Goal: Task Accomplishment & Management: Use online tool/utility

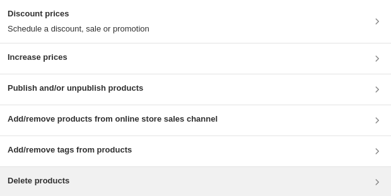
click at [88, 171] on div "Delete products" at bounding box center [195, 182] width 391 height 30
click at [207, 188] on div "Delete products" at bounding box center [195, 182] width 391 height 30
click at [132, 175] on div "Delete products" at bounding box center [196, 182] width 376 height 15
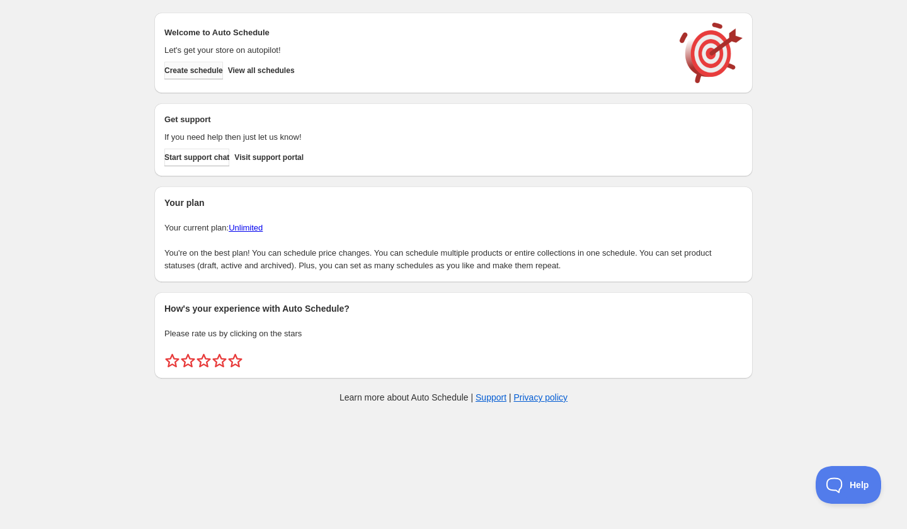
click at [195, 69] on span "Create schedule" at bounding box center [193, 71] width 59 height 10
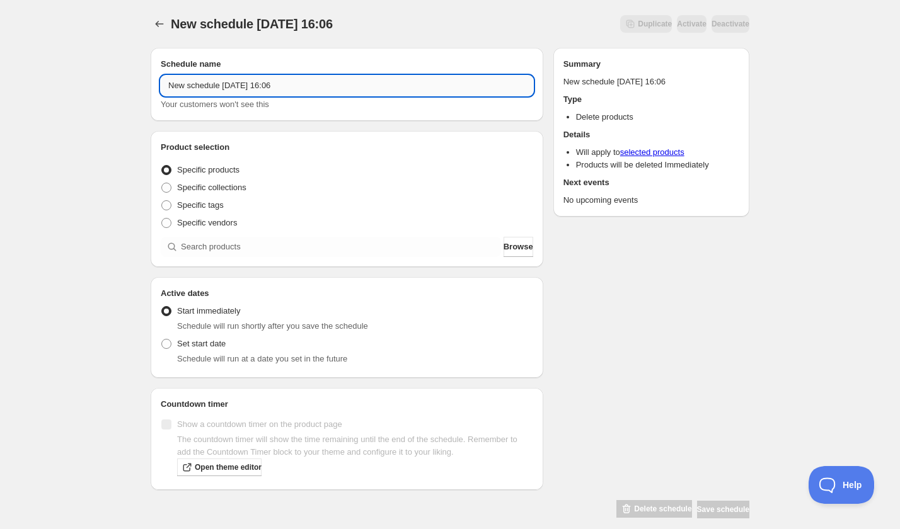
click at [260, 76] on input "New schedule Sep 13 2025 16:06" at bounding box center [347, 86] width 372 height 20
paste input "Thursday, November 20th | 6:30PM-7:30PM | Make Your Own Geometric Hoops"
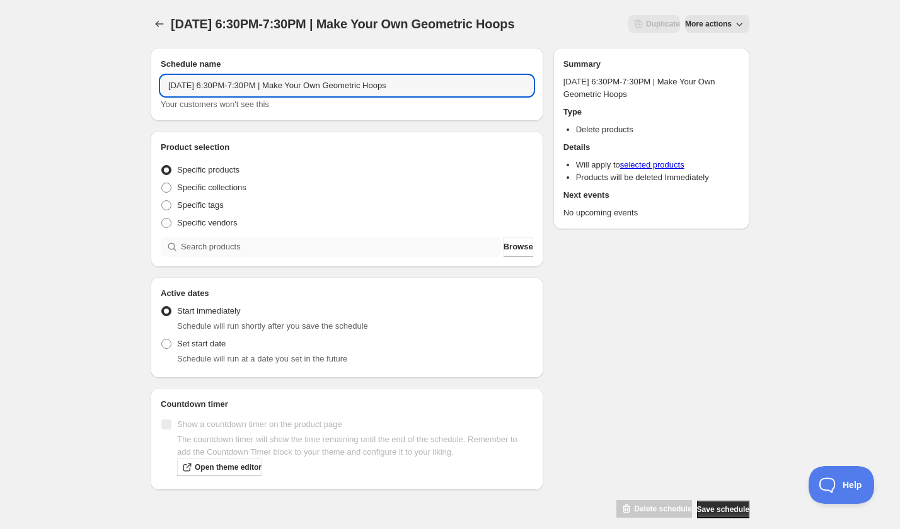
type input "Thursday, November 20th | 6:30PM-7:30PM | Make Your Own Geometric Hoops"
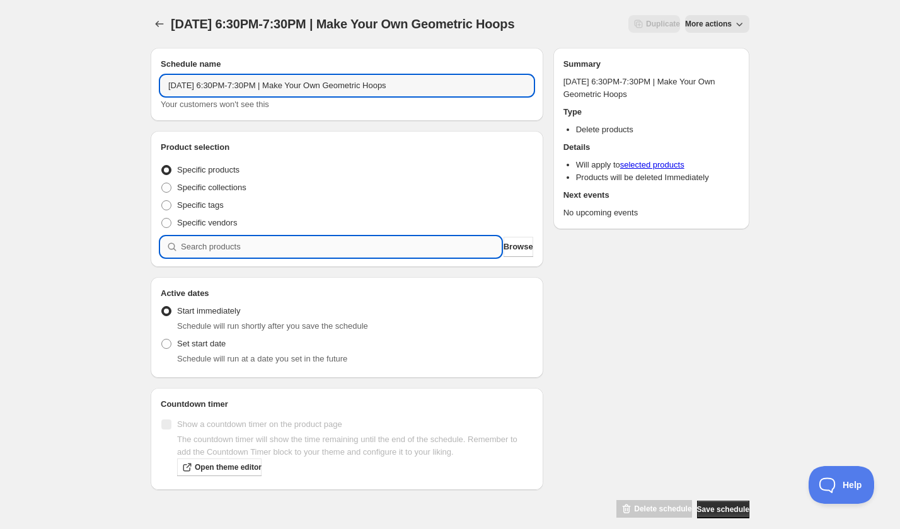
click at [274, 257] on input "search" at bounding box center [341, 247] width 320 height 20
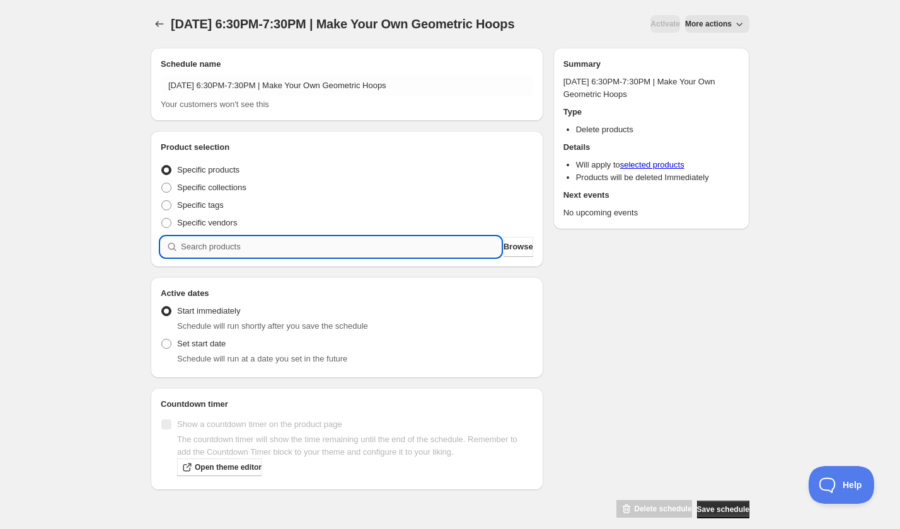
paste input "Thursday, November 20th | 6:30PM-7:30PM | Make Your Own Geometric Hoops"
type input "Thursday, November 20th | 6:30PM-7:30PM | Make Your Own Geometric Hoops"
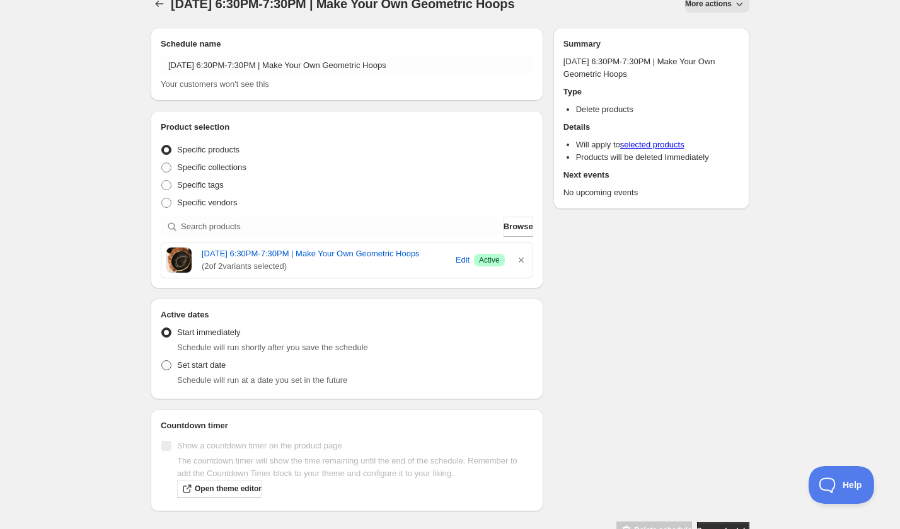
click at [221, 370] on span "Set start date" at bounding box center [201, 364] width 49 height 9
click at [162, 361] on input "Set start date" at bounding box center [161, 360] width 1 height 1
radio input "true"
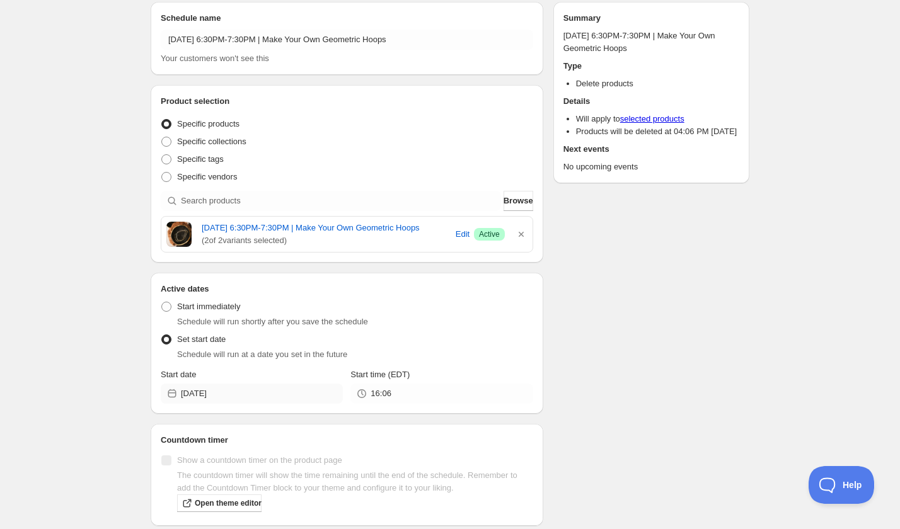
scroll to position [46, 0]
click at [270, 404] on input "[DATE]" at bounding box center [262, 394] width 162 height 20
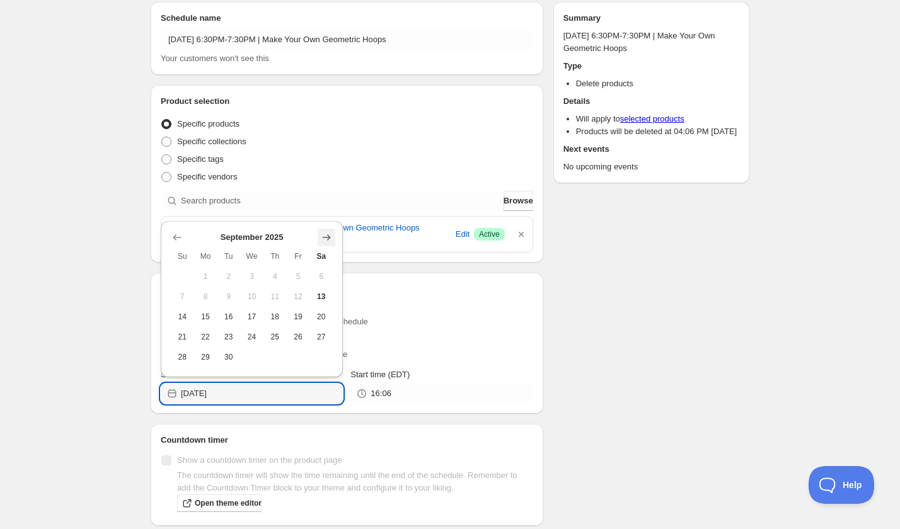
click at [332, 240] on icon "Show next month, October 2025" at bounding box center [326, 237] width 13 height 13
click at [327, 239] on icon "Show next month, November 2025" at bounding box center [326, 237] width 13 height 13
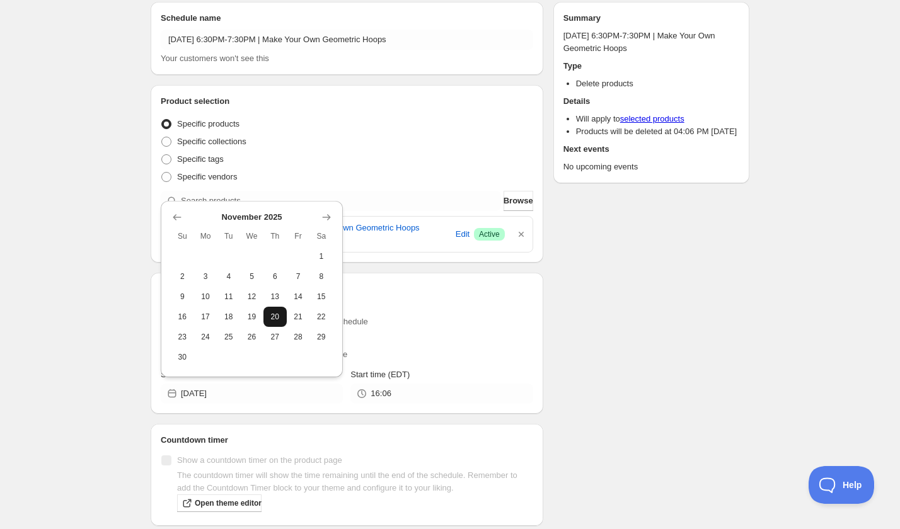
click at [267, 321] on button "20" at bounding box center [274, 317] width 23 height 20
type input "2025-11-20"
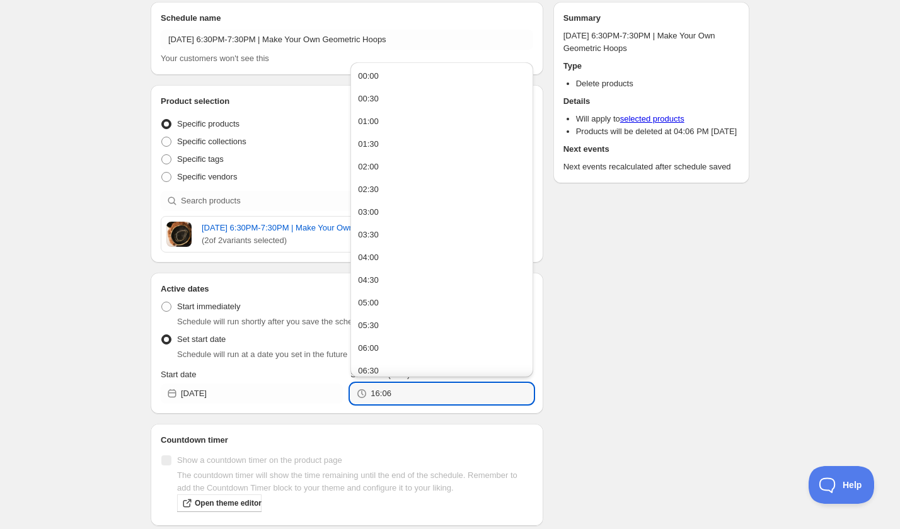
drag, startPoint x: 417, startPoint y: 405, endPoint x: 355, endPoint y: 408, distance: 62.5
click at [355, 404] on div "16:06" at bounding box center [441, 394] width 182 height 20
type input "19:30"
click at [668, 338] on div "Schedule name Thursday, November 20th | 6:30PM-7:30PM | Make Your Own Geometric…" at bounding box center [445, 273] width 609 height 563
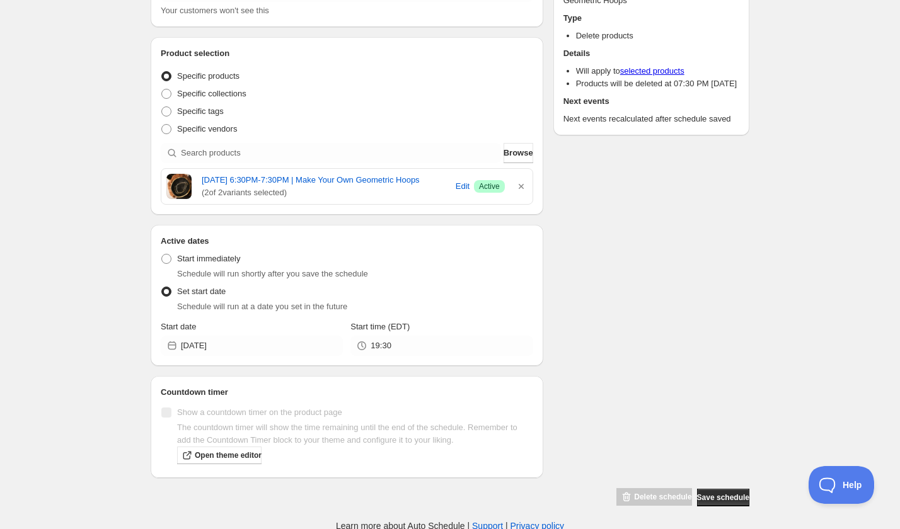
scroll to position [108, 0]
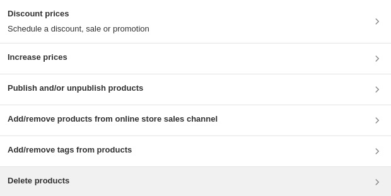
click at [123, 40] on div "Delete products" at bounding box center [196, 182] width 376 height 15
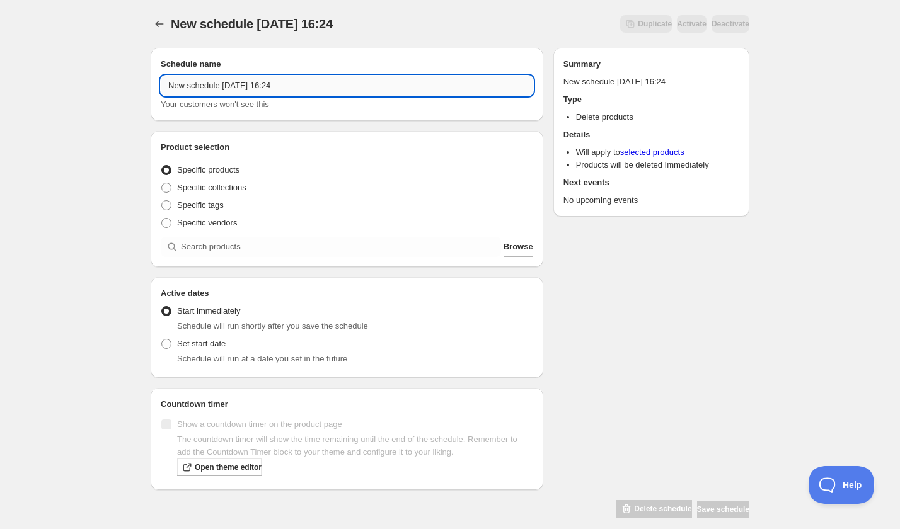
click at [236, 77] on input "New schedule [DATE] 16:24" at bounding box center [347, 86] width 372 height 20
click at [236, 77] on input "New schedule Sep 13 2025 16:24" at bounding box center [347, 86] width 372 height 20
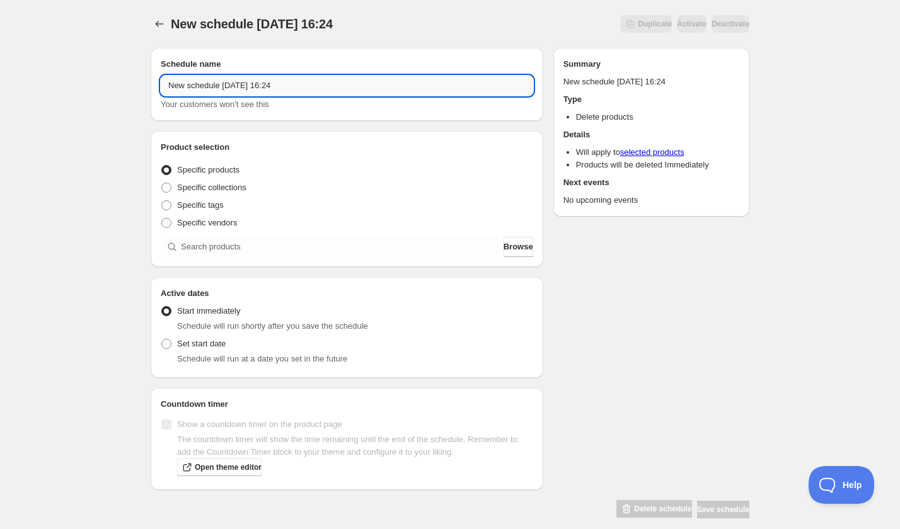
paste input "Thursday, November 20th | 6:00PM-8:30PM | Retro Bottle Brush Trees with LaCott …"
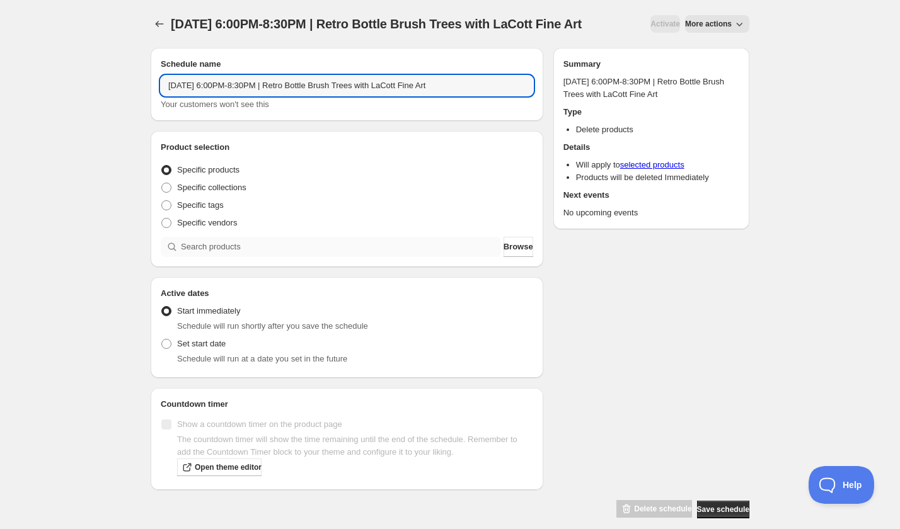
type input "Thursday, November 20th | 6:00PM-8:30PM | Retro Bottle Brush Trees with LaCott …"
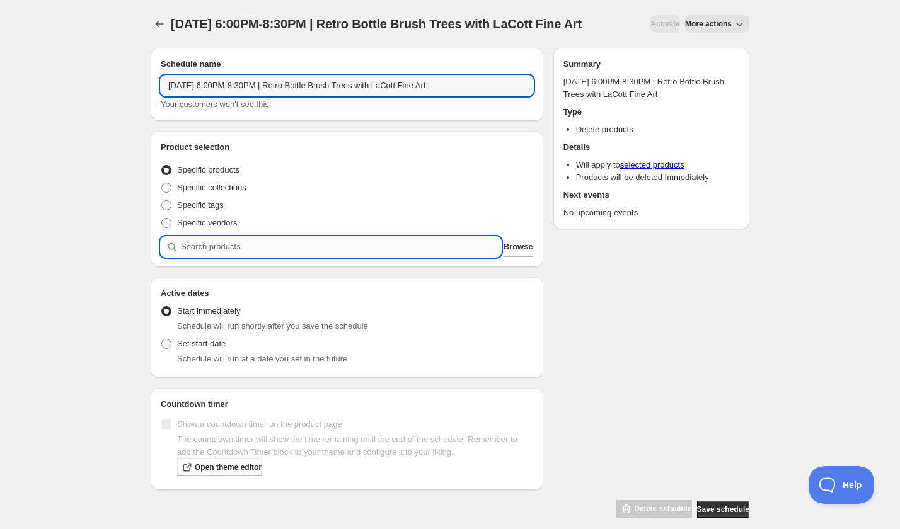
click at [229, 257] on input "search" at bounding box center [341, 247] width 320 height 20
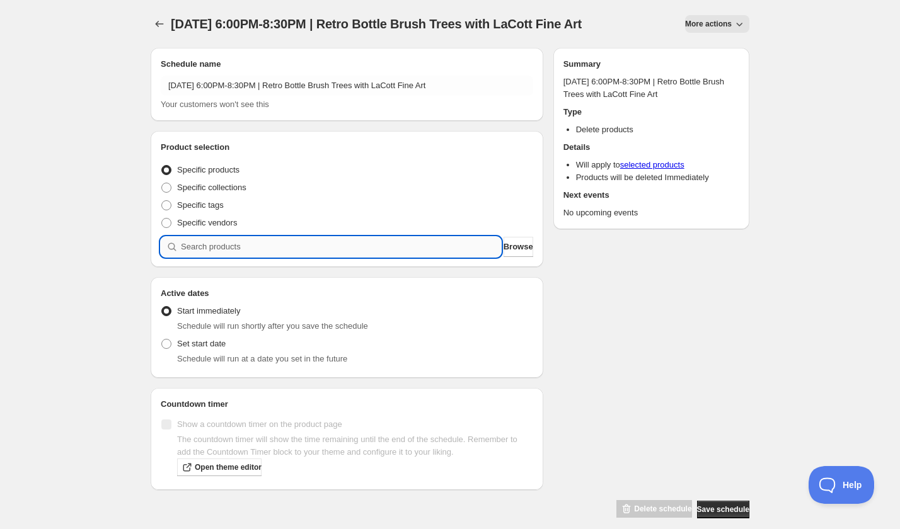
paste input "Thursday, November 20th | 6:00PM-8:30PM | Retro Bottle Brush Trees with LaCott …"
type input "Thursday, November 20th | 6:00PM-8:30PM | Retro Bottle Brush Trees with LaCott …"
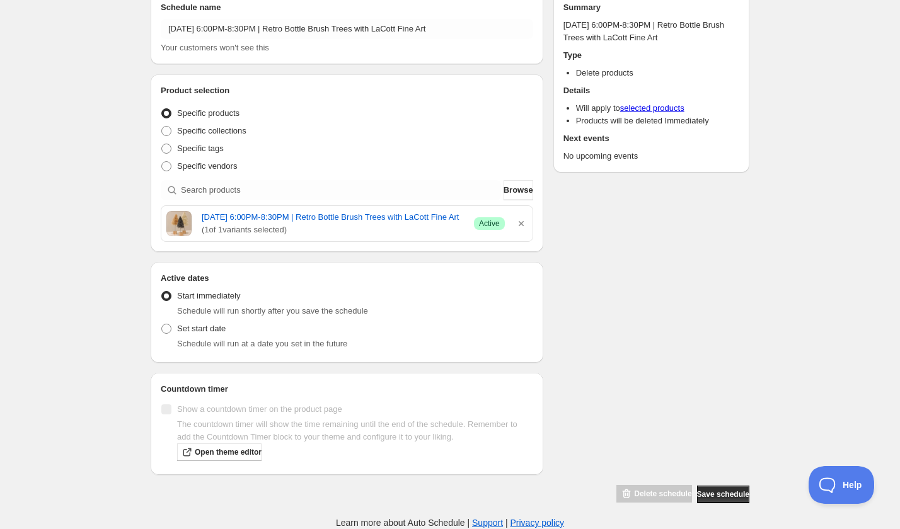
scroll to position [83, 0]
click at [167, 332] on span at bounding box center [166, 329] width 10 height 10
click at [162, 325] on input "Set start date" at bounding box center [161, 324] width 1 height 1
radio input "true"
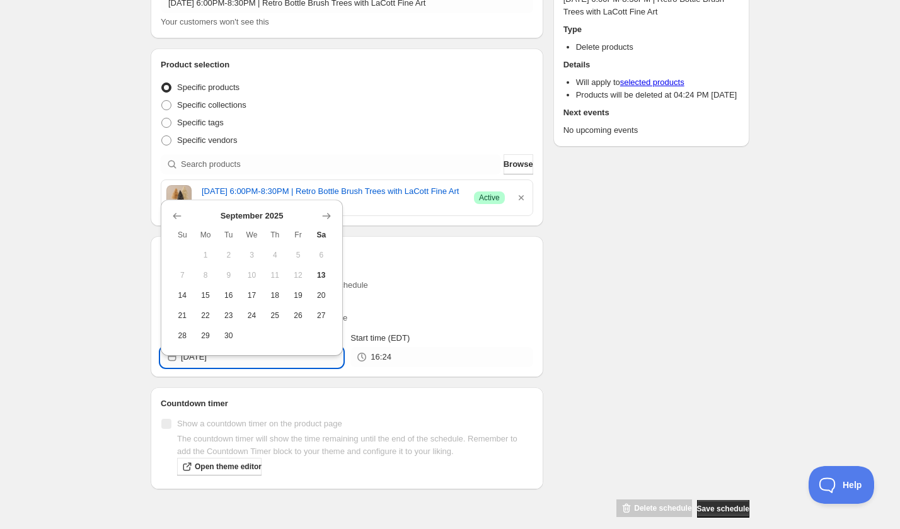
click at [233, 367] on input "[DATE]" at bounding box center [262, 357] width 162 height 20
click at [321, 213] on icon "Show next month, October 2025" at bounding box center [326, 216] width 13 height 13
click at [321, 213] on icon "Show next month, November 2025" at bounding box center [326, 216] width 13 height 13
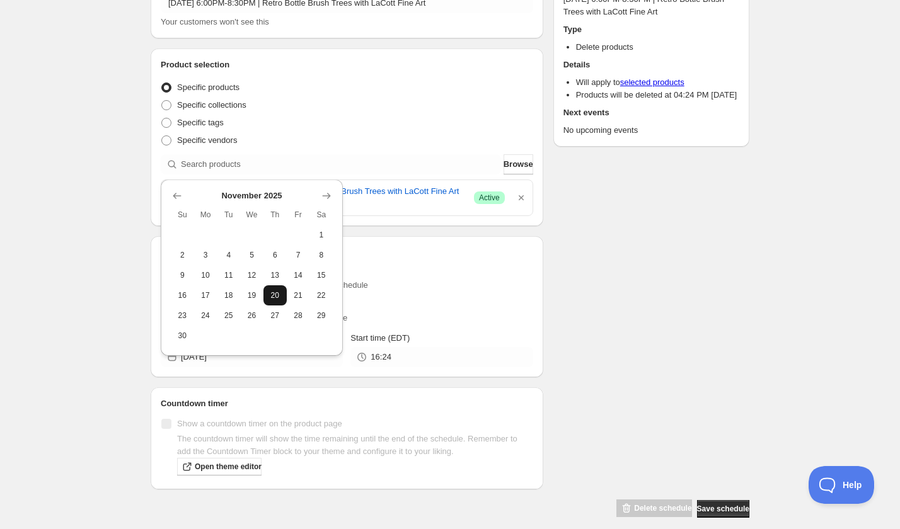
click at [282, 289] on button "20" at bounding box center [274, 295] width 23 height 20
type input "2025-11-20"
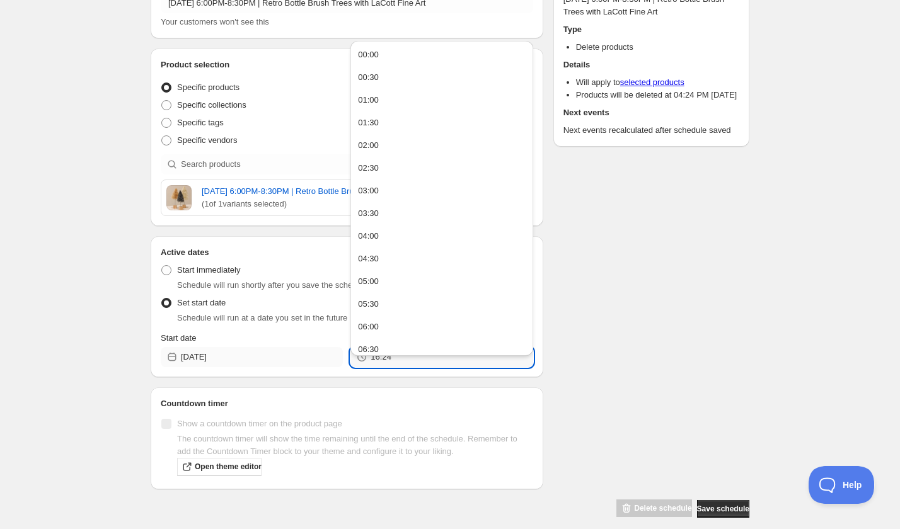
drag, startPoint x: 382, startPoint y: 384, endPoint x: 323, endPoint y: 384, distance: 58.6
click at [323, 367] on div "Start date 2025-11-20 Start time (EDT) 16:24" at bounding box center [347, 349] width 372 height 35
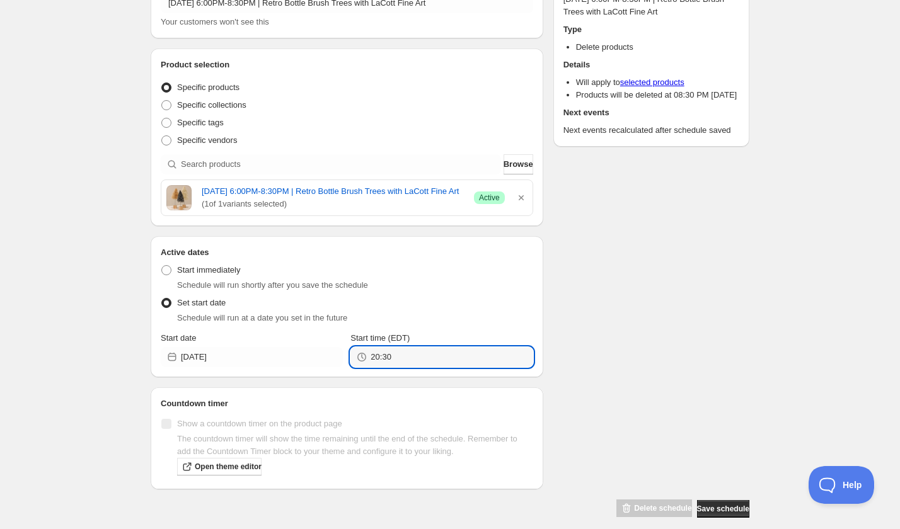
type input "20:30"
click at [640, 348] on div "Schedule name Thursday, November 20th | 6:00PM-8:30PM | Retro Bottle Brush Tree…" at bounding box center [445, 236] width 609 height 563
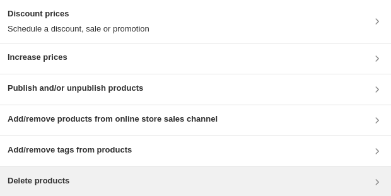
click at [98, 40] on div "Delete products" at bounding box center [196, 182] width 376 height 15
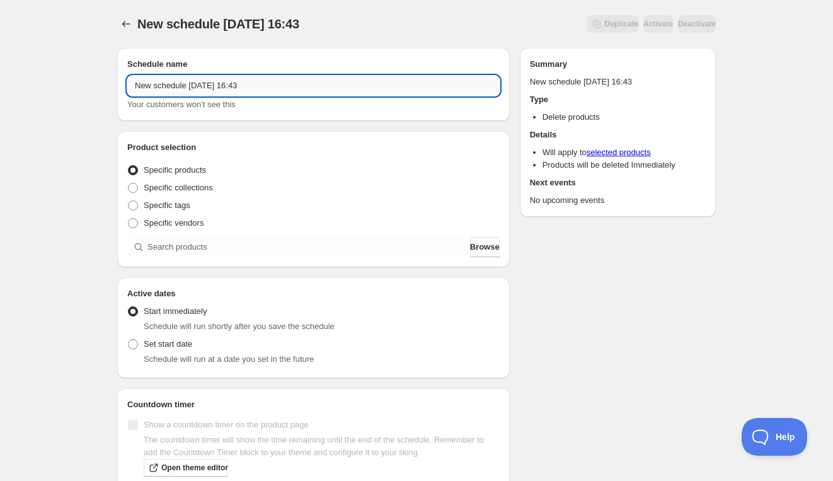
click at [248, 77] on input "New schedule [DATE] 16:43" at bounding box center [313, 86] width 372 height 20
paste input "[DATE] 10:00AM-12:00PM | Fused Glass Ornaments"
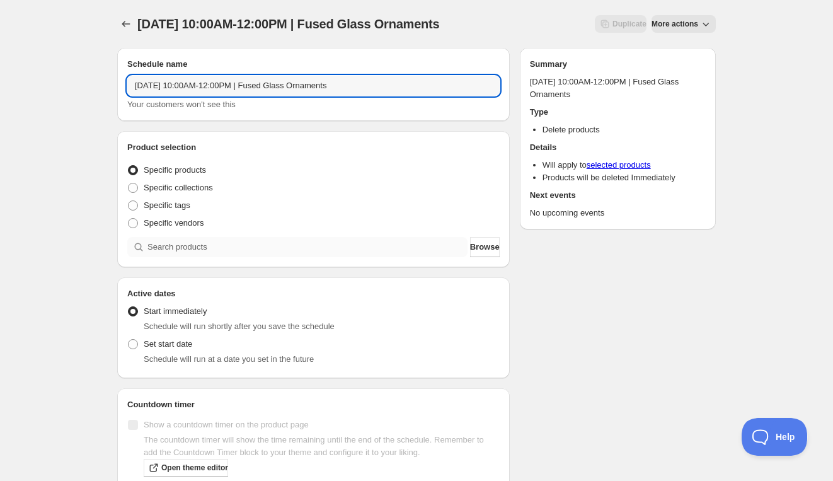
type input "Saturday, November 22nd | 10:00AM-12:00PM | Fused Glass Ornaments"
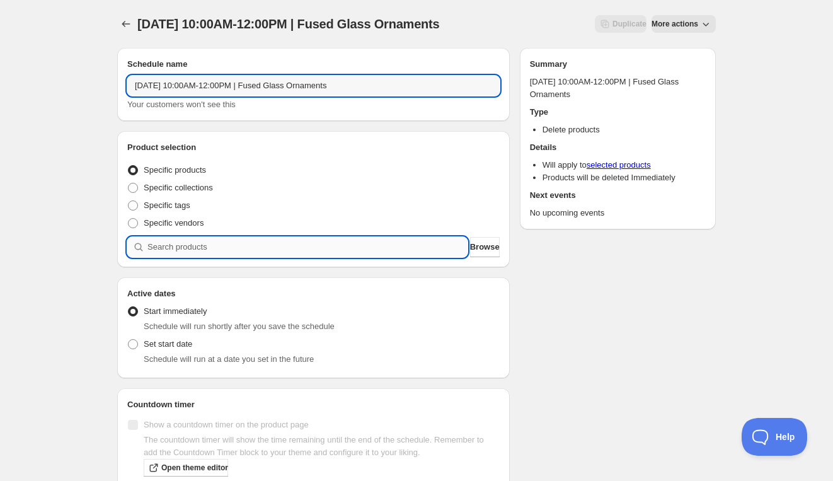
click at [224, 245] on input "search" at bounding box center [307, 247] width 320 height 20
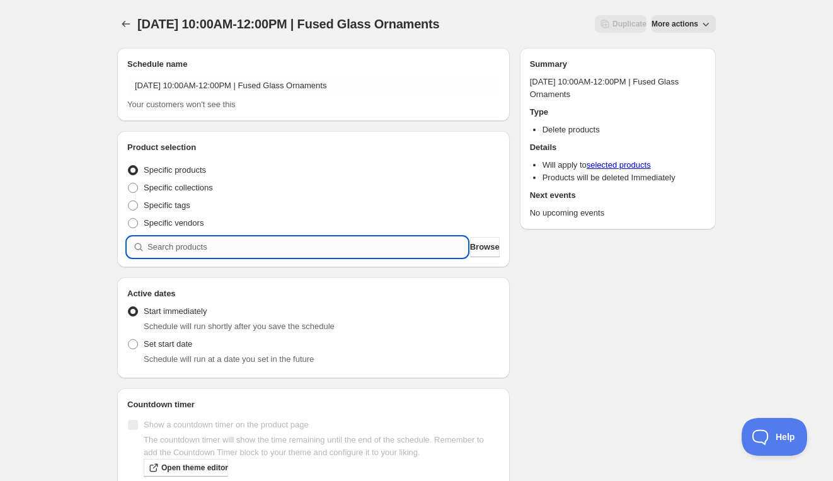
paste input "Saturday, November 22nd | 10:00AM-12:00PM | Fused Glass Ornaments"
type input "Saturday, November 22nd | 10:00AM-12:00PM | Fused Glass Ornaments"
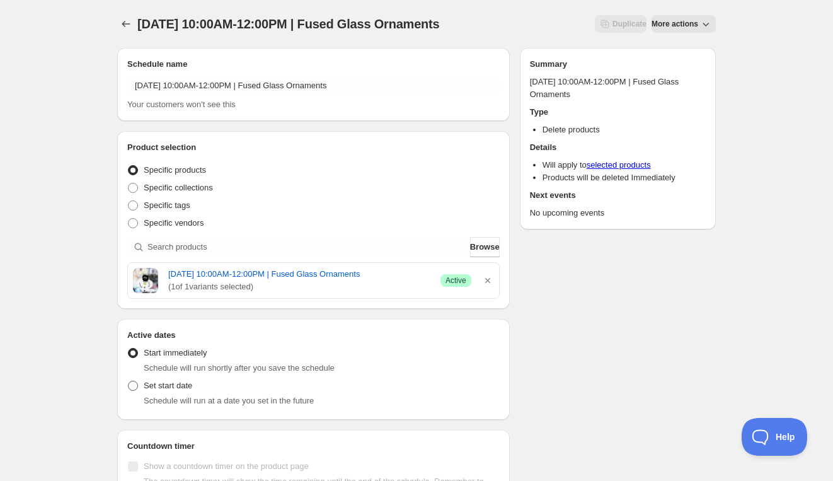
click at [141, 394] on label "Set start date" at bounding box center [159, 386] width 65 height 18
click at [129, 381] on input "Set start date" at bounding box center [128, 381] width 1 height 1
radio input "true"
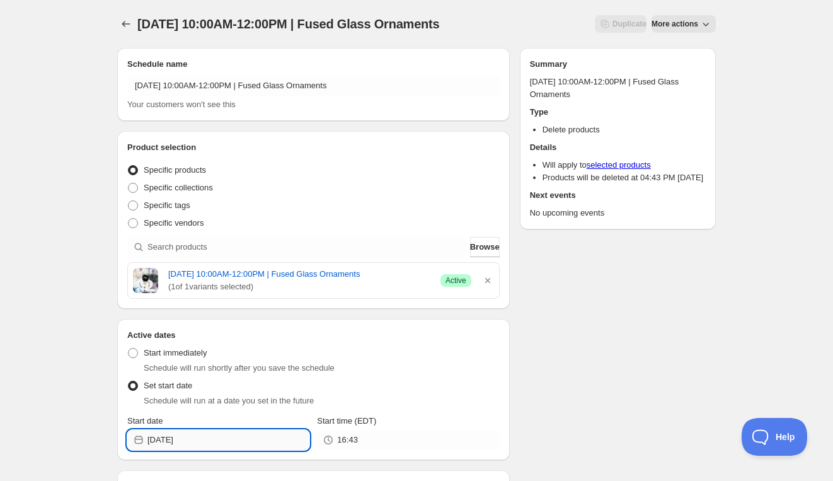
click at [210, 447] on input "2025-09-13" at bounding box center [228, 440] width 162 height 20
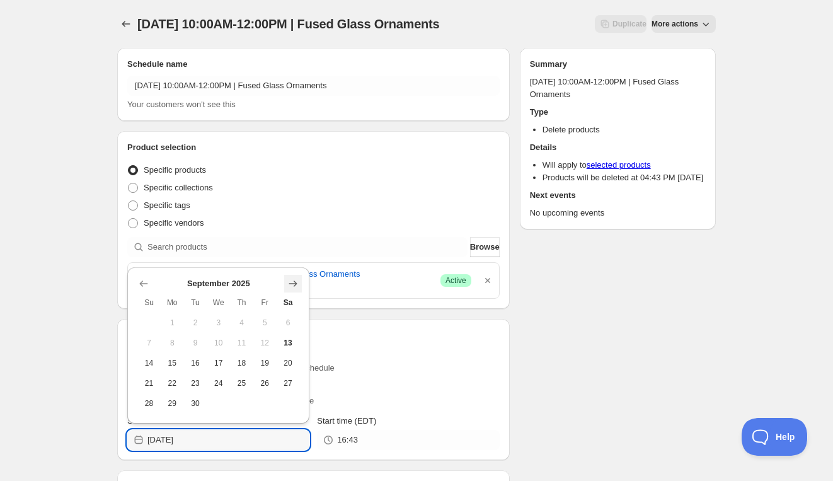
click at [292, 284] on icon "Show next month, October 2025" at bounding box center [293, 283] width 8 height 6
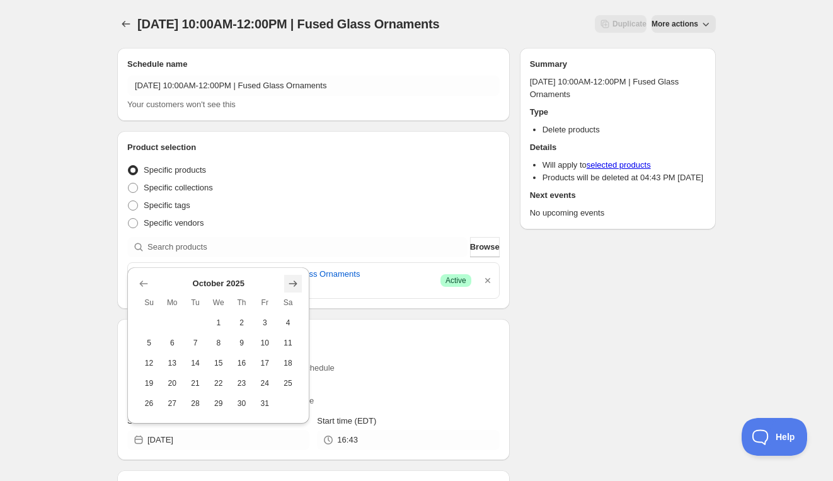
click at [294, 284] on icon "Show next month, November 2025" at bounding box center [293, 283] width 8 height 6
click at [281, 364] on button "22" at bounding box center [288, 363] width 23 height 20
type input "2025-11-22"
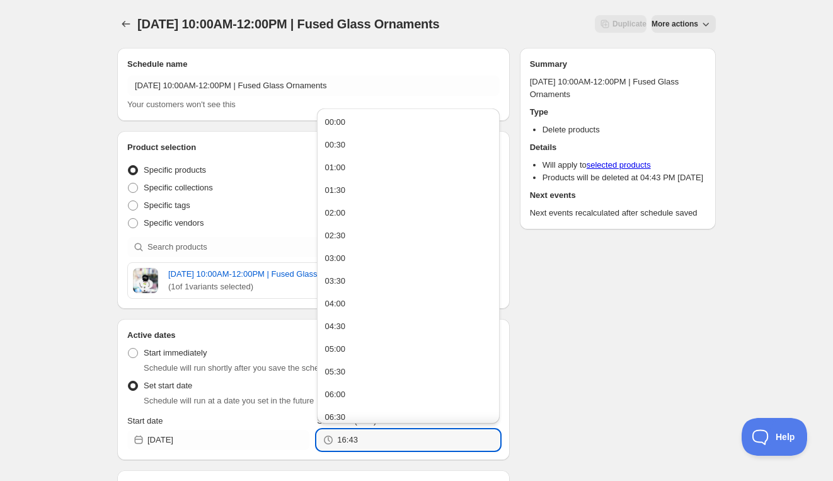
drag, startPoint x: 358, startPoint y: 451, endPoint x: 294, endPoint y: 430, distance: 67.0
click at [289, 448] on div "Start date 2025-11-22 Start time (EDT) 16:43" at bounding box center [313, 432] width 372 height 35
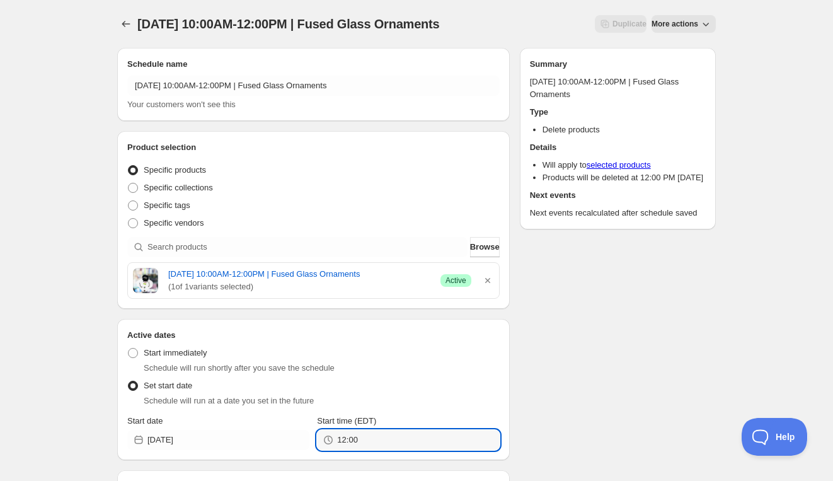
type input "12:00"
click at [633, 353] on div "Schedule name Saturday, November 22nd | 10:00AM-12:00PM | Fused Glass Ornaments…" at bounding box center [411, 319] width 609 height 563
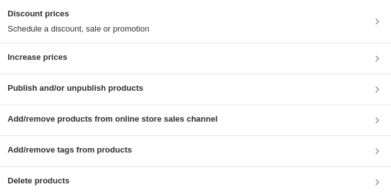
click at [76, 40] on div "Delete products" at bounding box center [195, 182] width 391 height 30
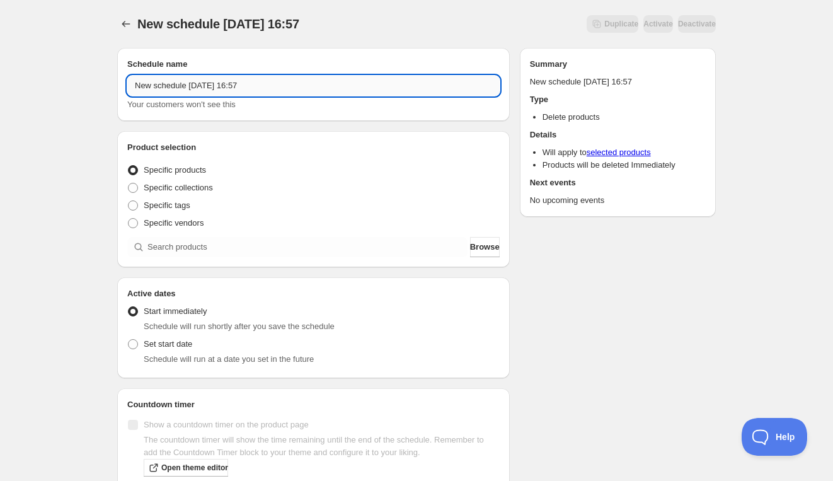
click at [216, 86] on input "New schedule Sep 13 2025 16:57" at bounding box center [313, 86] width 372 height 20
paste input "Saturday, December 6th | 10:00AM-12:00PM | Fused Glass Ornaments"
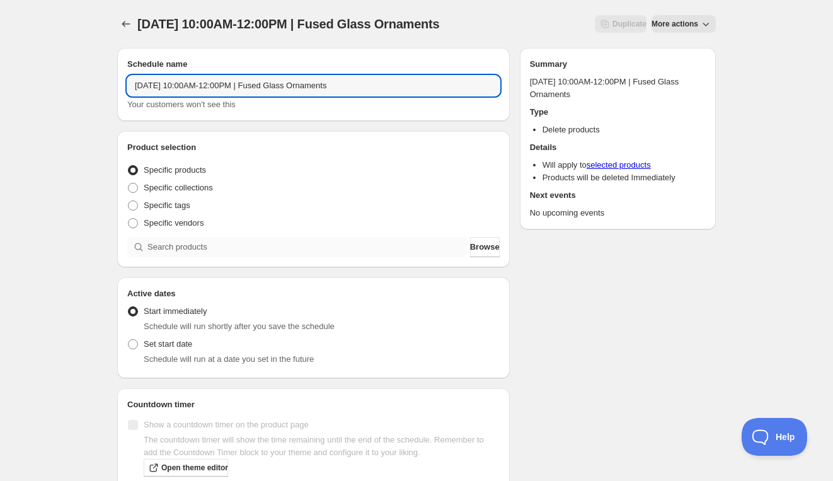
type input "Saturday, December 6th | 10:00AM-12:00PM | Fused Glass Ornaments"
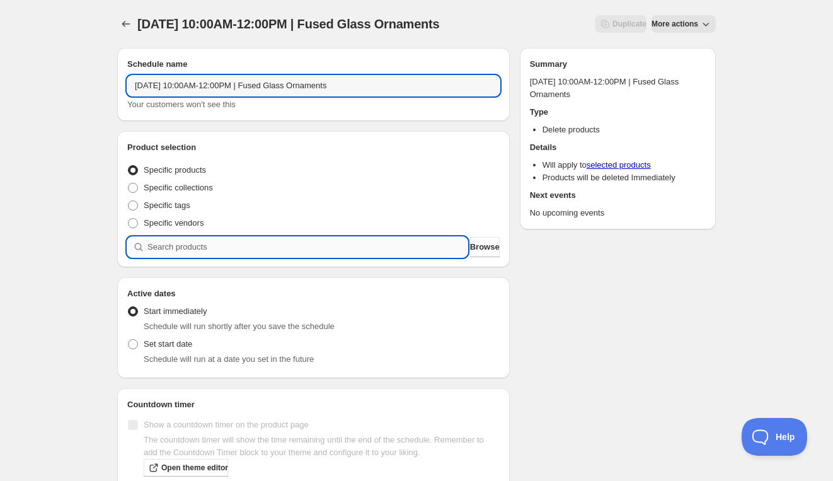
click at [232, 251] on input "search" at bounding box center [307, 247] width 320 height 20
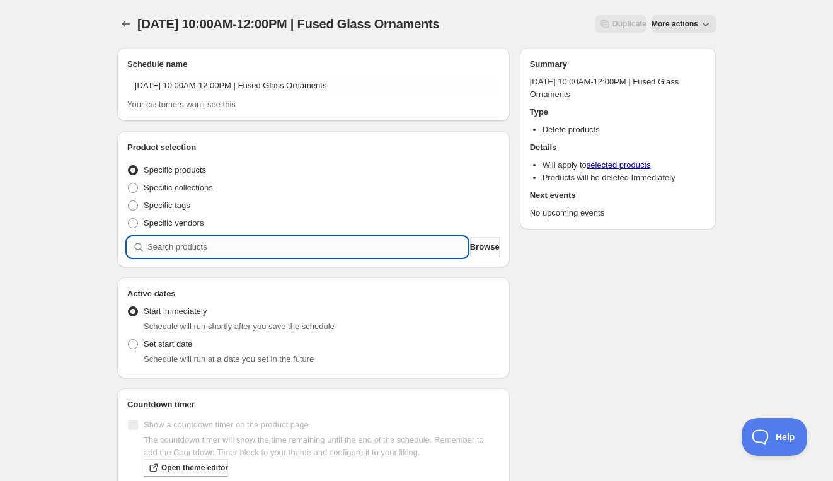
paste input "Saturday, December 6th | 10:00AM-12:00PM | Fused Glass Ornaments"
type input "Saturday, December 6th | 10:00AM-12:00PM | Fused Glass Ornaments"
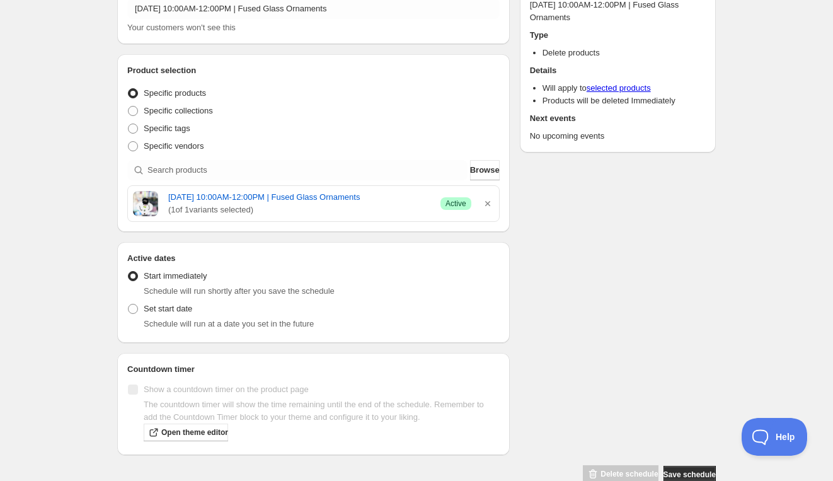
scroll to position [97, 0]
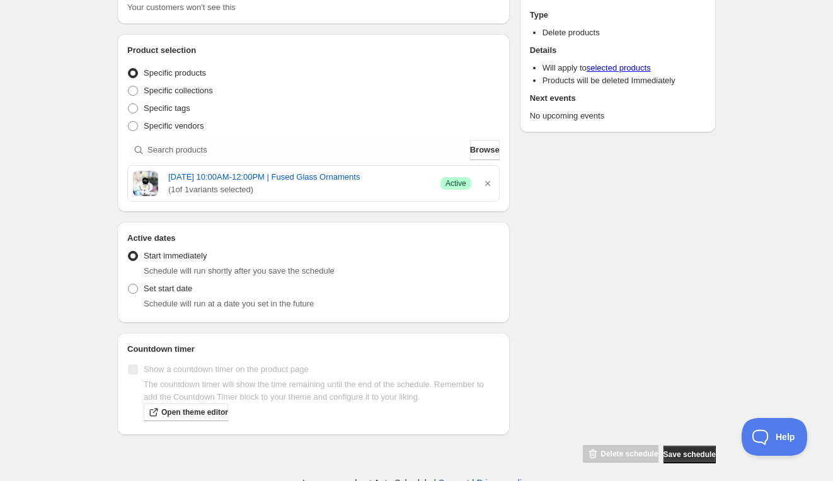
click at [154, 309] on div "Schedule will run at a date you set in the future" at bounding box center [322, 303] width 356 height 13
click at [164, 293] on span "Set start date" at bounding box center [168, 288] width 49 height 9
click at [129, 284] on input "Set start date" at bounding box center [128, 284] width 1 height 1
radio input "true"
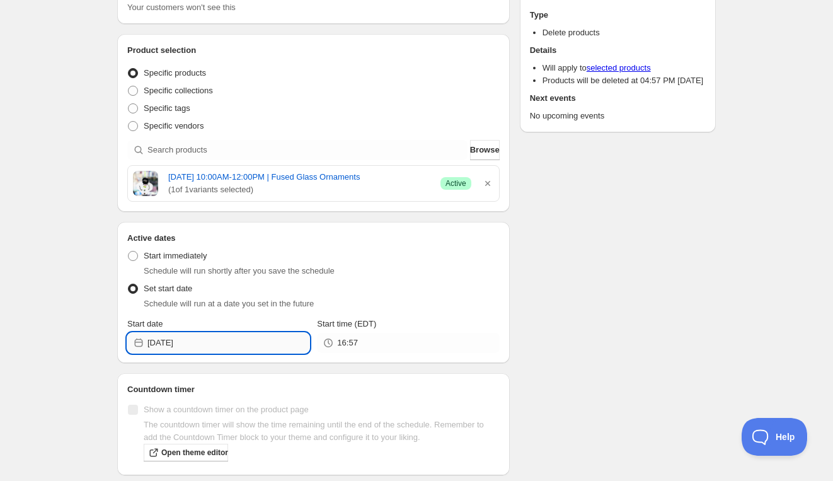
click at [198, 353] on input "2025-09-13" at bounding box center [228, 343] width 162 height 20
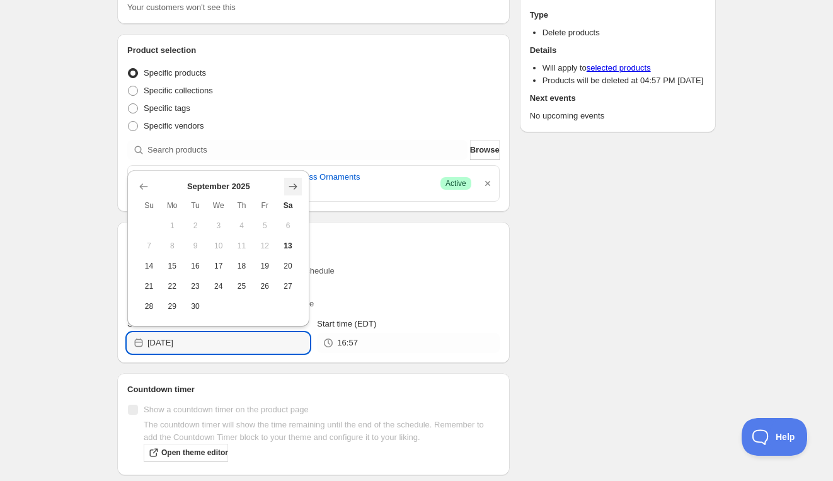
click at [292, 192] on icon "Show next month, October 2025" at bounding box center [293, 186] width 13 height 13
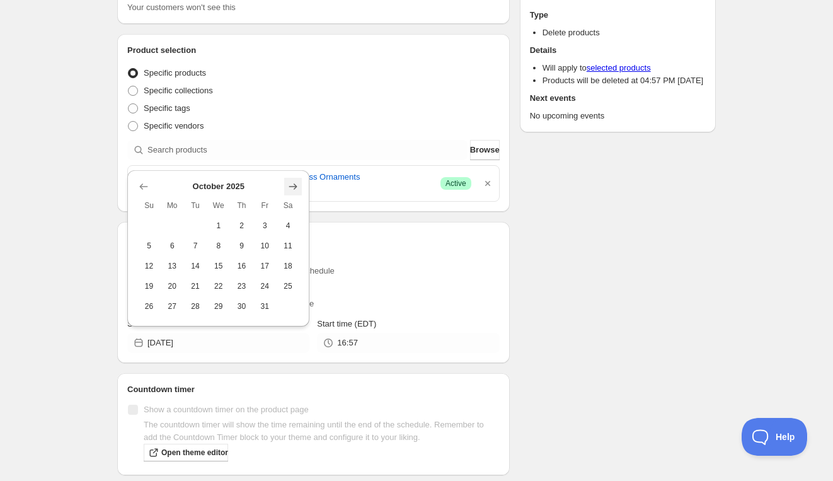
click at [292, 192] on icon "Show next month, November 2025" at bounding box center [293, 186] width 13 height 13
click at [292, 161] on icon "Show next month, December 2025" at bounding box center [293, 166] width 13 height 13
click at [283, 223] on span "6" at bounding box center [288, 226] width 13 height 10
type input "2025-12-06"
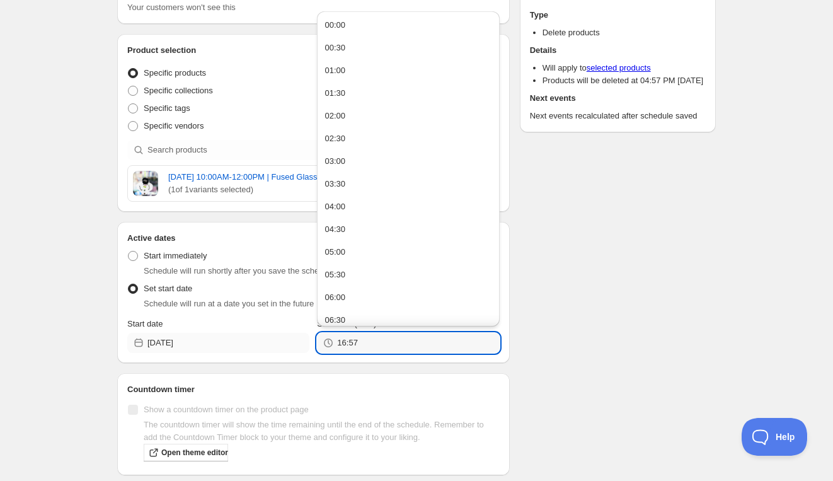
drag, startPoint x: 374, startPoint y: 351, endPoint x: 297, endPoint y: 351, distance: 77.5
click at [297, 351] on div "Start date 2025-12-06 Start time (EDT) 16:57" at bounding box center [313, 335] width 372 height 35
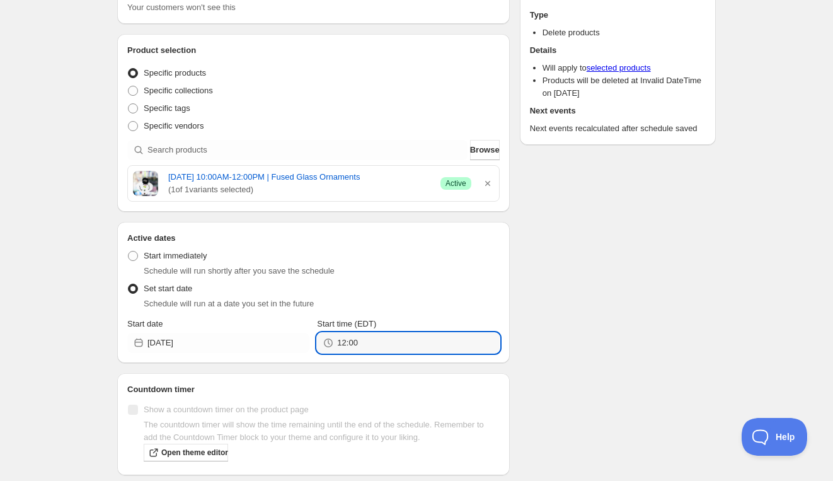
type input "12:00"
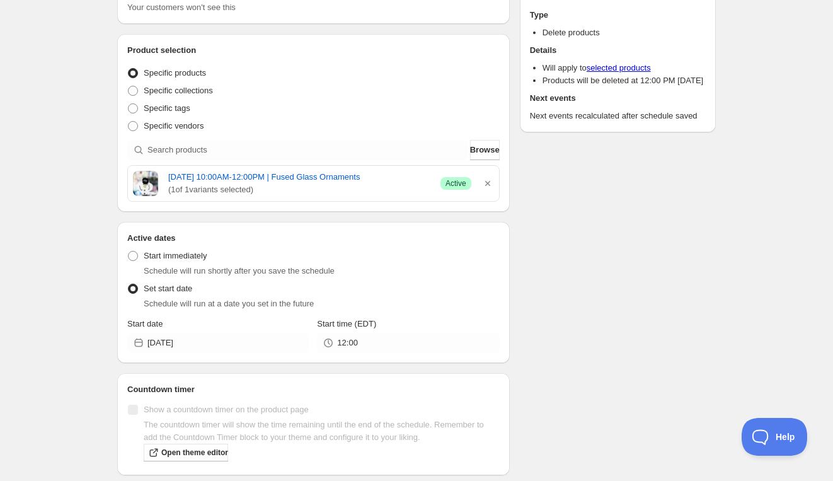
click at [563, 340] on div "Schedule name Saturday, December 6th | 10:00AM-12:00PM | Fused Glass Ornaments …" at bounding box center [411, 222] width 609 height 563
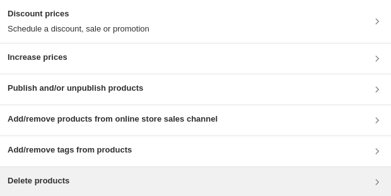
click at [78, 40] on div "Delete products" at bounding box center [196, 182] width 376 height 15
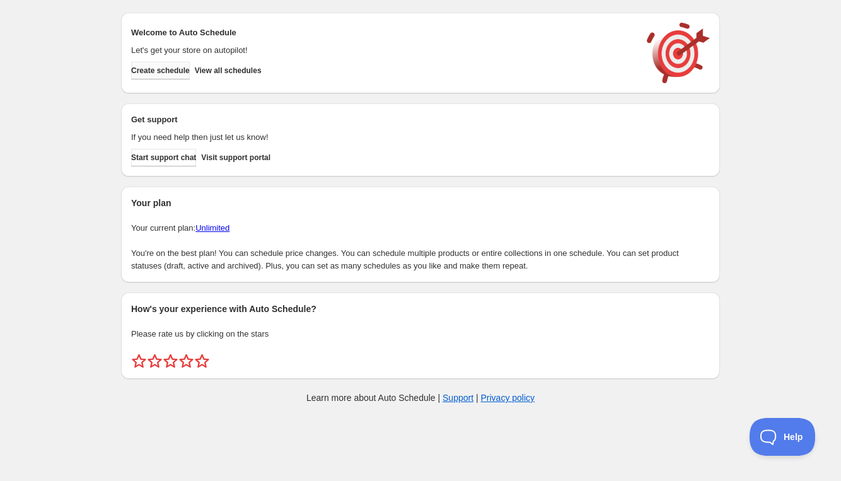
click at [159, 72] on span "Create schedule" at bounding box center [160, 71] width 59 height 10
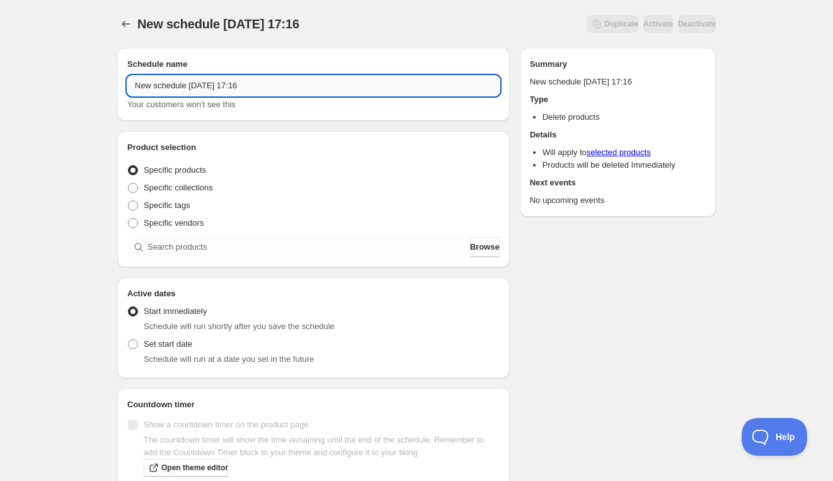
click at [207, 89] on input "New schedule Sep 13 2025 17:16" at bounding box center [313, 86] width 372 height 20
paste input "Monday, December 1st | 6:30PM-8:30PM | Needle Felted Swedish Tomte Nisse"
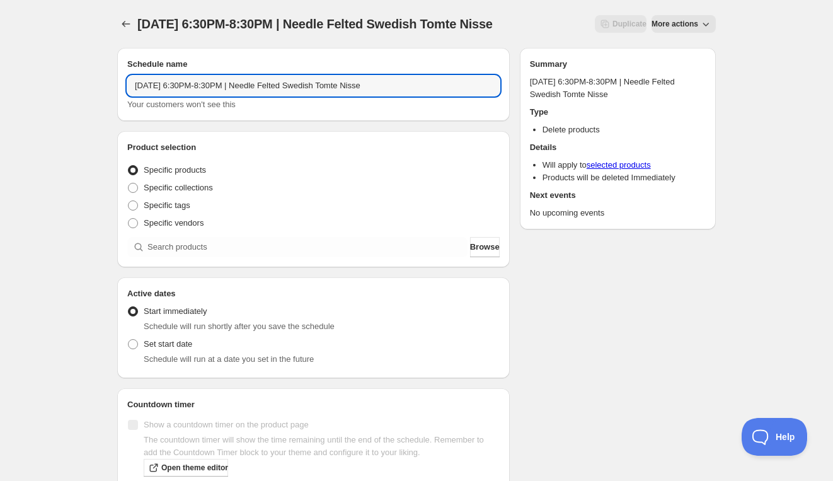
type input "[DATE] 6:30PM-8:30PM | Needle Felted Swedish Tomte Nisse"
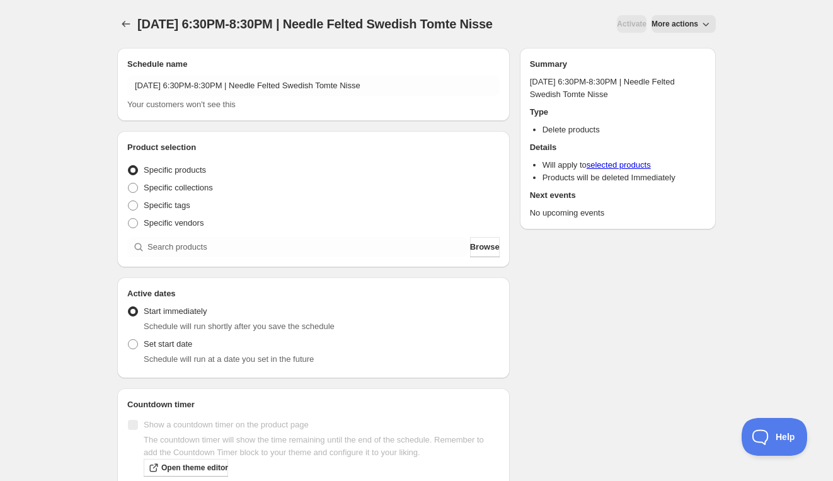
click at [215, 257] on div "Product selection Entity type Specific products Specific collections Specific t…" at bounding box center [313, 199] width 372 height 116
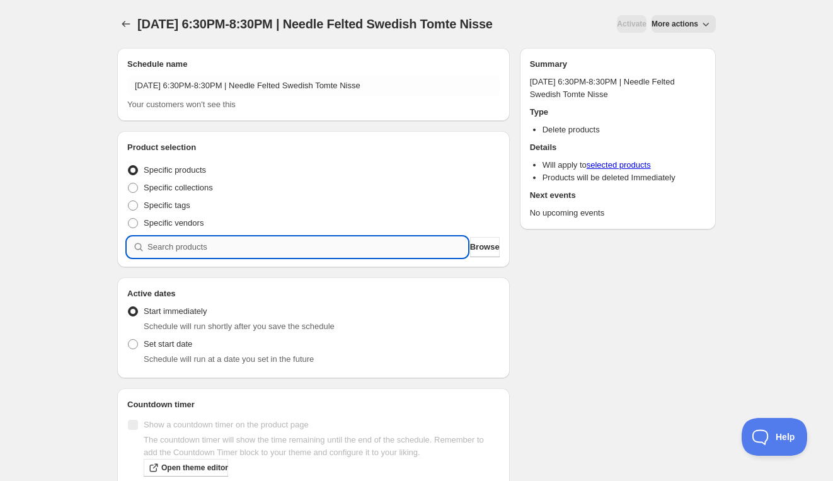
click at [217, 257] on input "search" at bounding box center [307, 247] width 320 height 20
paste input "Monday, December 1st | 6:30PM-8:30PM | Needle Felted Swedish Tomte Nisse"
type input "Monday, December 1st | 6:30PM-8:30PM | Needle Felted Swedish Tomte Nisse"
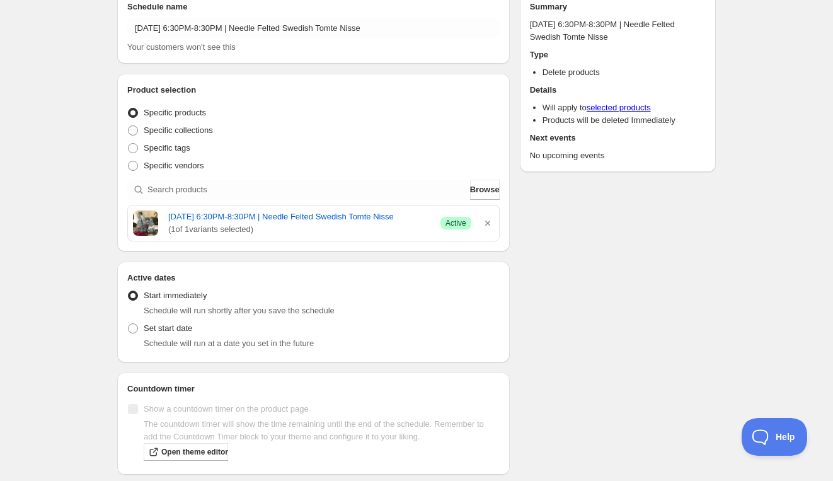
scroll to position [69, 0]
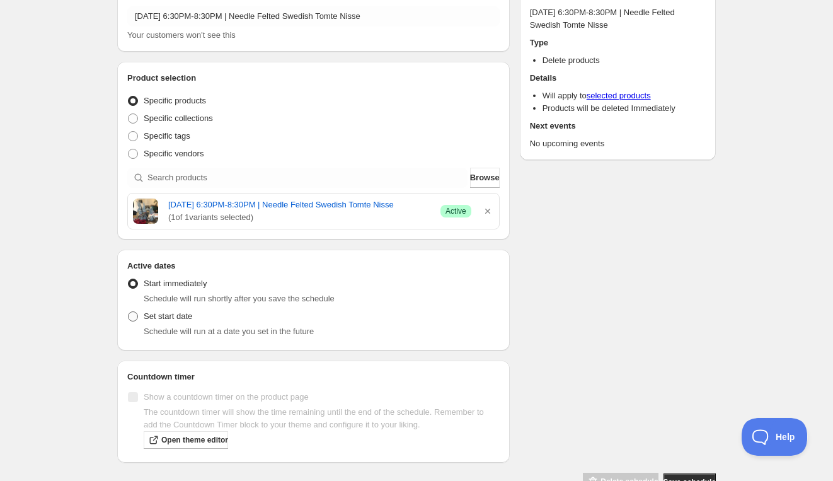
click at [166, 321] on span "Set start date" at bounding box center [168, 315] width 49 height 9
click at [129, 312] on input "Set start date" at bounding box center [128, 311] width 1 height 1
radio input "true"
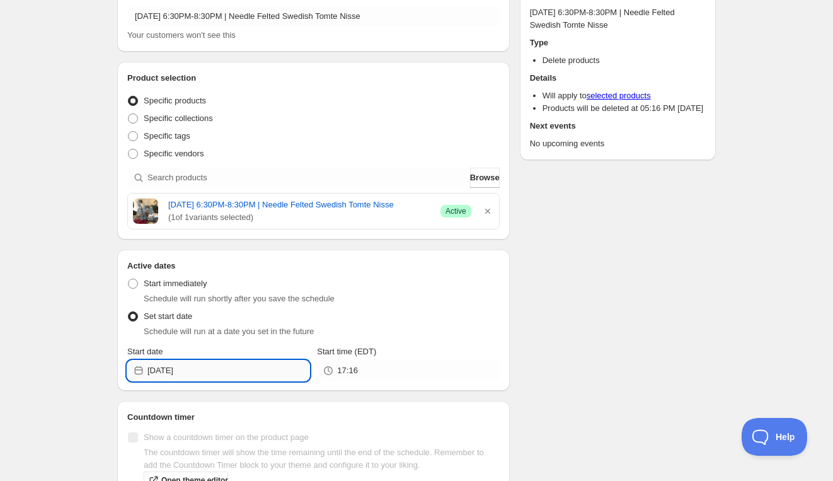
click at [218, 380] on input "2025-09-13" at bounding box center [228, 370] width 162 height 20
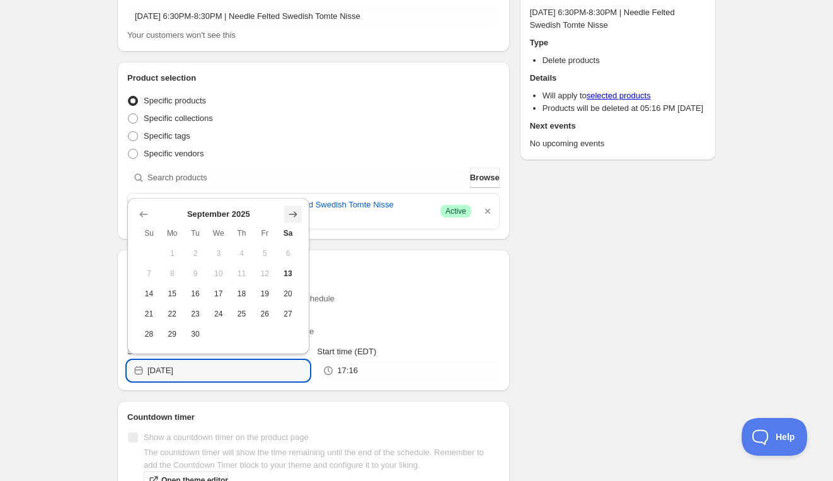
click at [295, 217] on icon "Show next month, October 2025" at bounding box center [293, 214] width 13 height 13
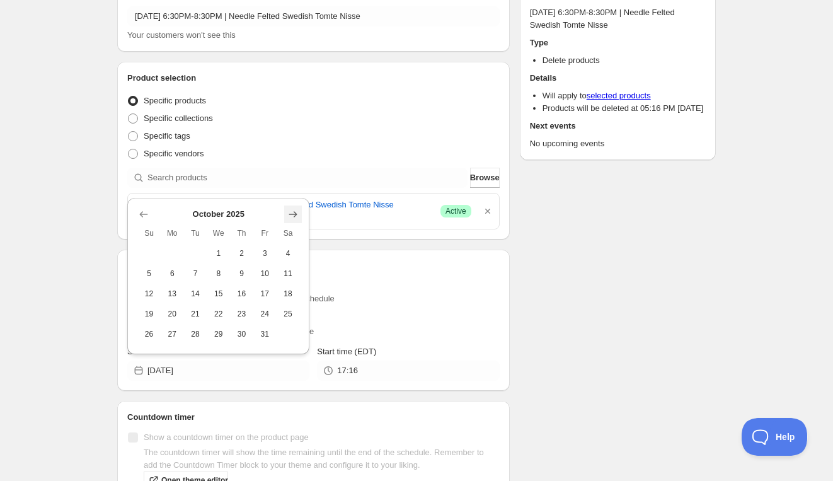
click at [295, 217] on icon "Show next month, November 2025" at bounding box center [293, 214] width 13 height 13
click at [292, 193] on icon "Show next month, December 2025" at bounding box center [293, 194] width 13 height 13
click at [179, 251] on button "1" at bounding box center [172, 253] width 23 height 20
type input "2025-12-01"
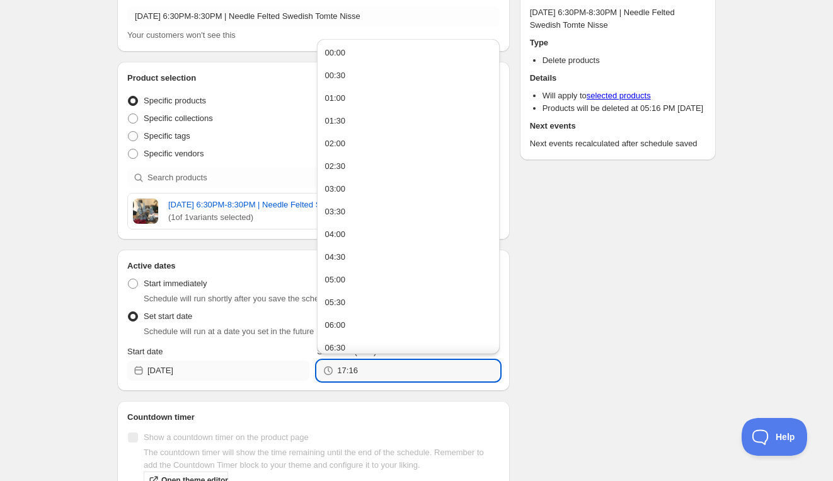
drag, startPoint x: 371, startPoint y: 379, endPoint x: 292, endPoint y: 379, distance: 79.4
click at [292, 379] on div "Start date 2025-12-01 Start time (EDT) 17:16" at bounding box center [313, 362] width 372 height 35
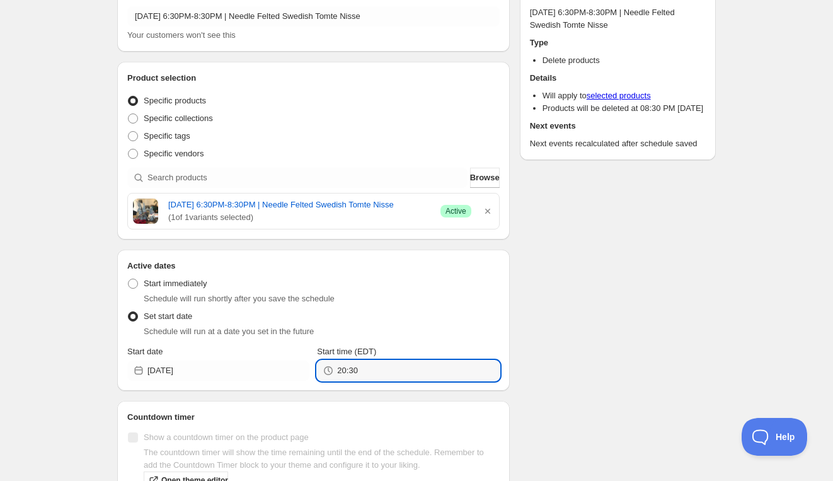
type input "20:30"
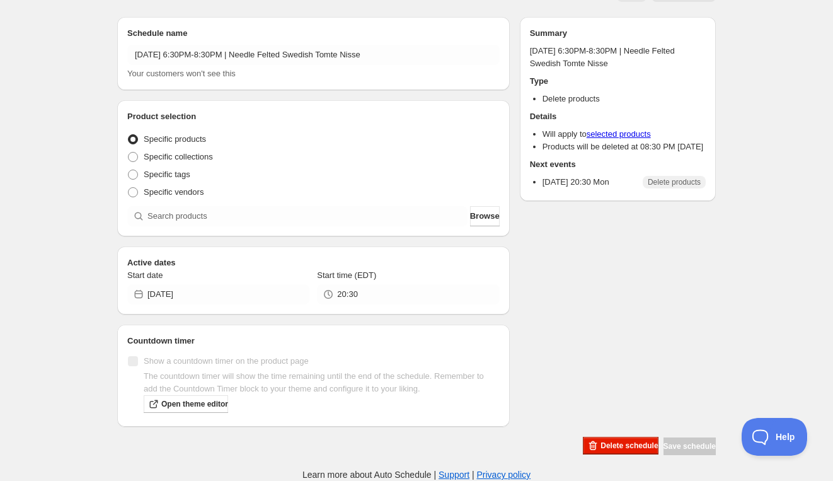
scroll to position [82, 0]
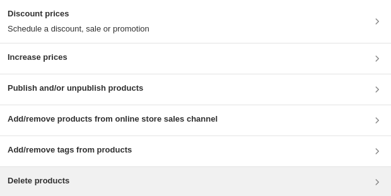
click at [124, 181] on div "Delete products" at bounding box center [196, 182] width 376 height 15
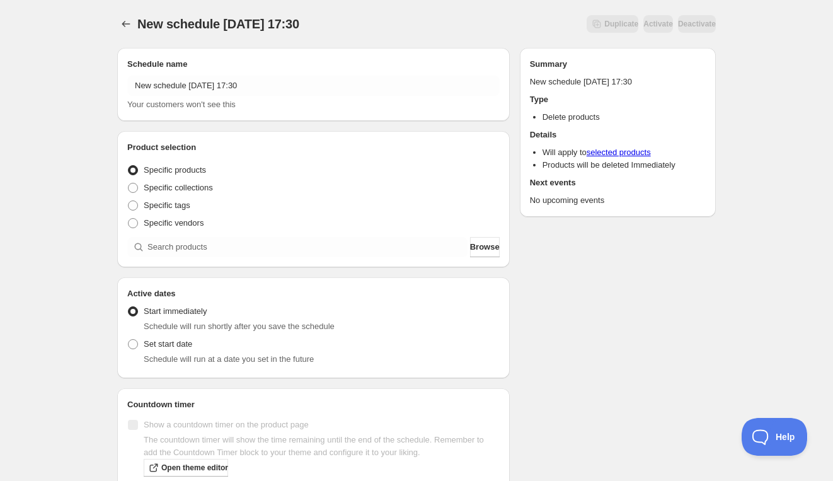
click at [182, 98] on div "New schedule [DATE] 17:30 Your customers won't see this" at bounding box center [313, 93] width 372 height 35
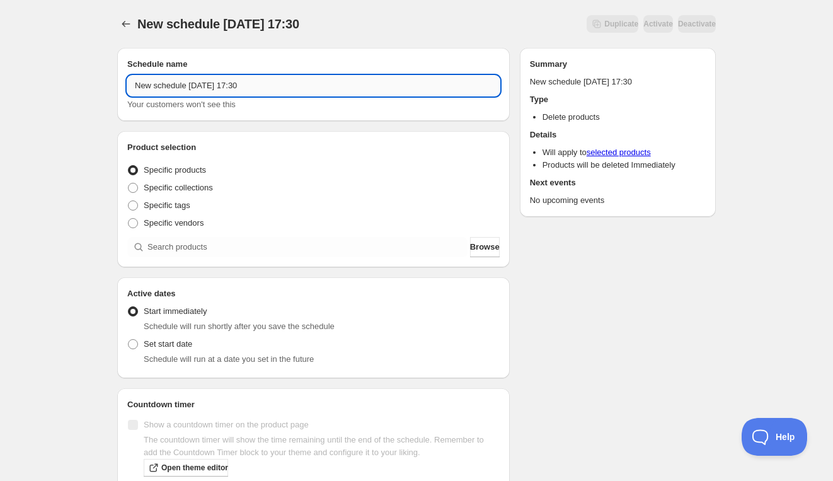
click at [188, 86] on input "New schedule [DATE] 17:30" at bounding box center [313, 86] width 372 height 20
paste input "[DATE] 6:30PM-8:30PM | Steak Bearnaise"
type input "[DATE] 6:30PM-8:30PM | Steak Bearnaise"
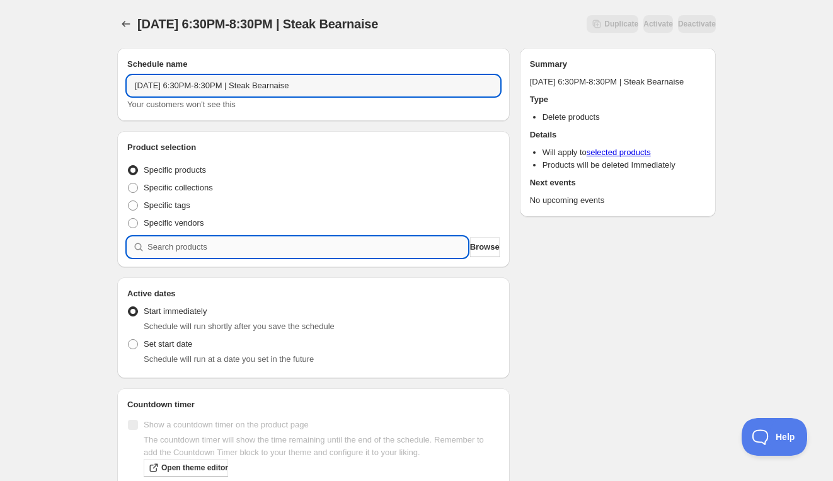
click at [221, 250] on input "search" at bounding box center [307, 247] width 320 height 20
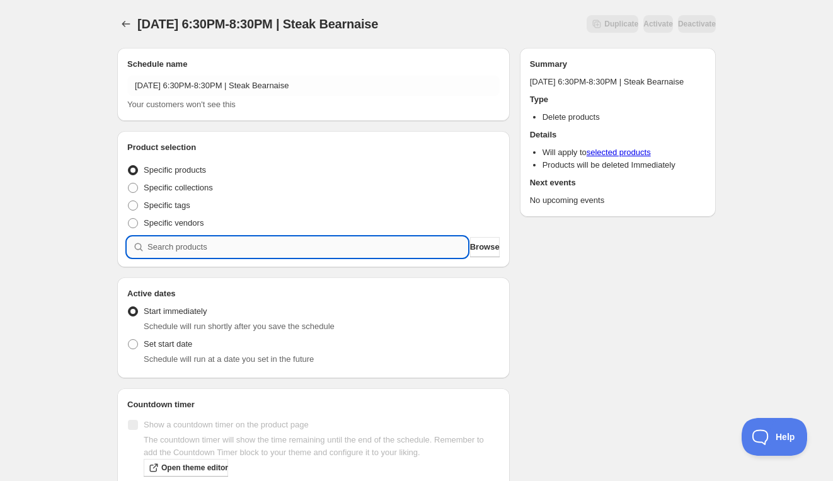
paste input "Friday, December 5th | 6:30PM-8:30PM | Steak Bearnaise"
type input "Friday, December 5th | 6:30PM-8:30PM | Steak Bearnaise"
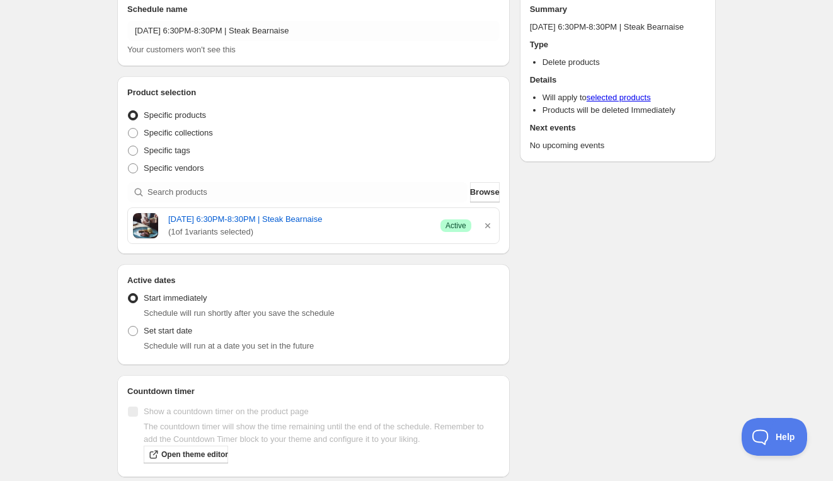
scroll to position [65, 0]
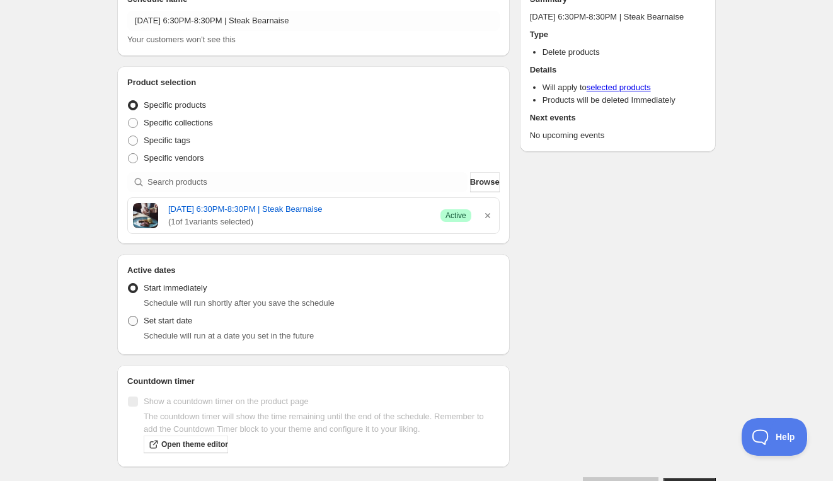
click at [167, 323] on span "Set start date" at bounding box center [168, 320] width 49 height 9
click at [129, 316] on input "Set start date" at bounding box center [128, 316] width 1 height 1
radio input "true"
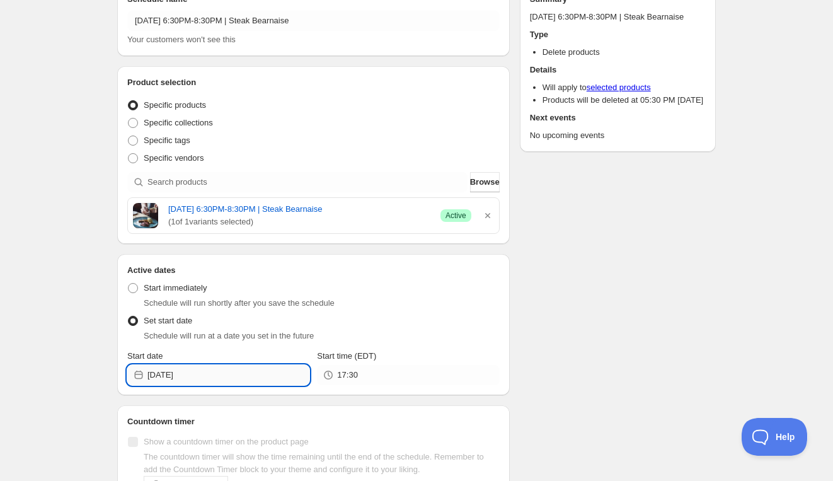
click at [200, 372] on input "2025-09-13" at bounding box center [228, 375] width 162 height 20
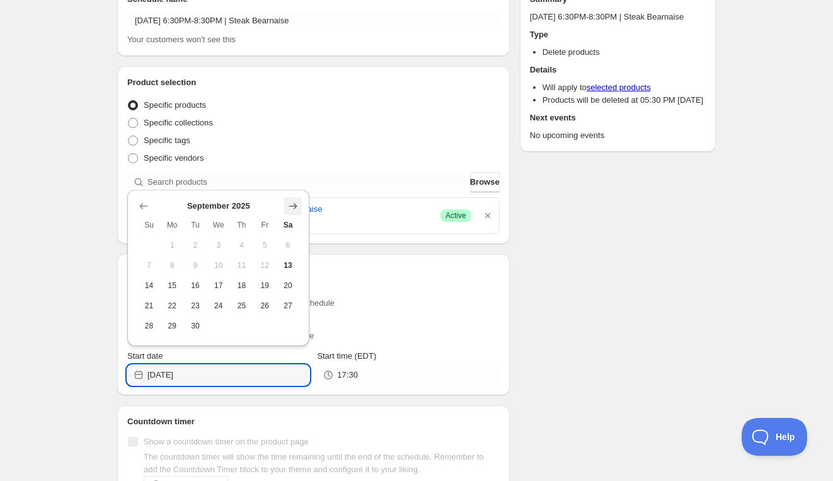
click at [289, 212] on button "Show next month, October 2025" at bounding box center [293, 206] width 18 height 18
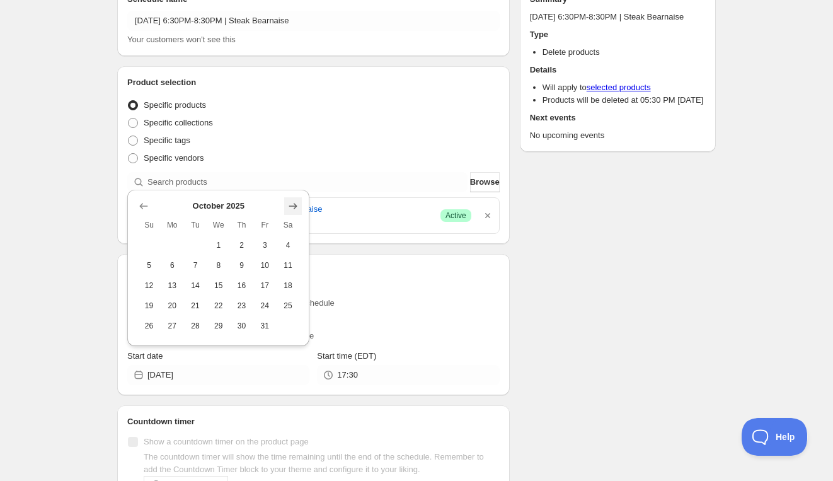
click at [289, 212] on button "Show next month, November 2025" at bounding box center [293, 206] width 18 height 18
click at [294, 189] on icon "Show next month, December 2025" at bounding box center [293, 186] width 13 height 13
click at [266, 244] on span "5" at bounding box center [264, 245] width 13 height 10
type input "2025-12-05"
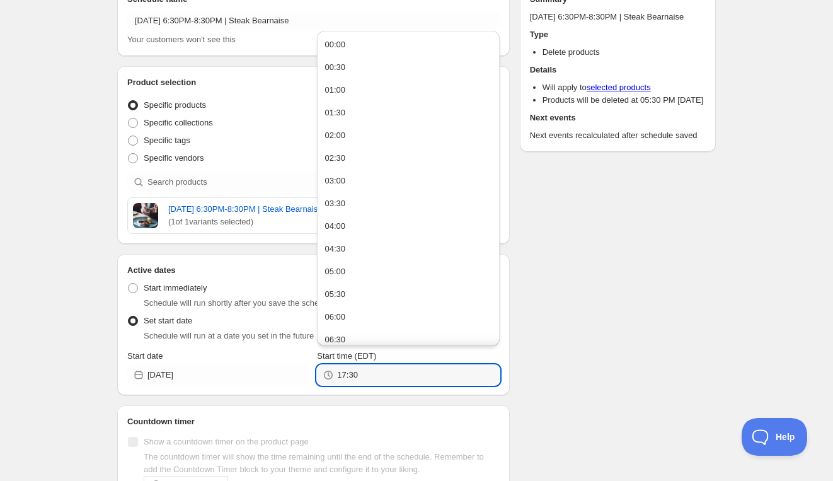
drag, startPoint x: 371, startPoint y: 373, endPoint x: 311, endPoint y: 373, distance: 59.9
click at [314, 373] on div "Start date 2025-12-05 Start time (EDT) 17:30" at bounding box center [313, 367] width 372 height 35
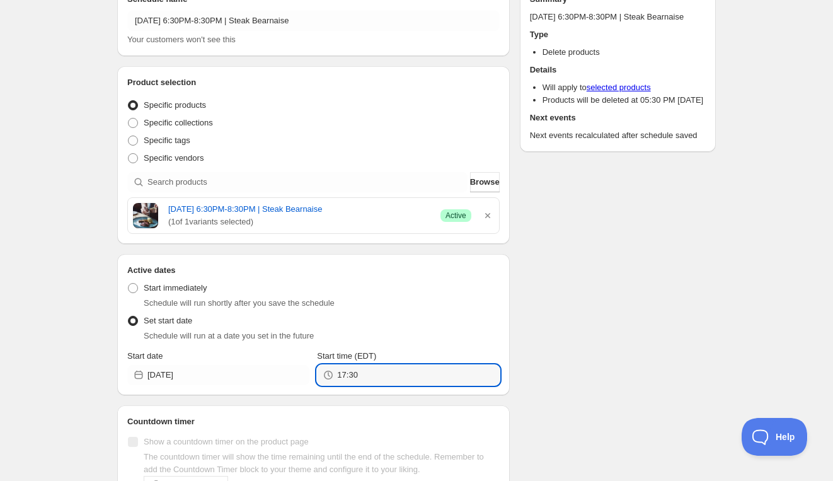
type input "0"
type input "20:30"
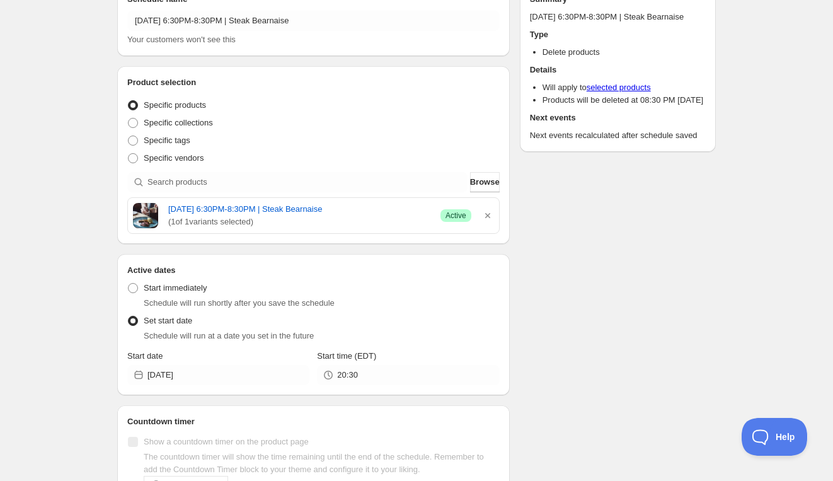
click at [595, 377] on div "Schedule name Friday, December 5th | 6:30PM-8:30PM | Steak Bearnaise Your custo…" at bounding box center [411, 254] width 609 height 563
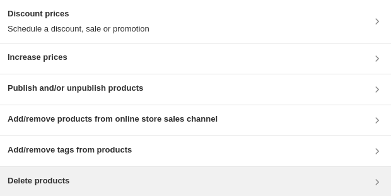
click at [55, 40] on h3 "Delete products" at bounding box center [39, 181] width 62 height 13
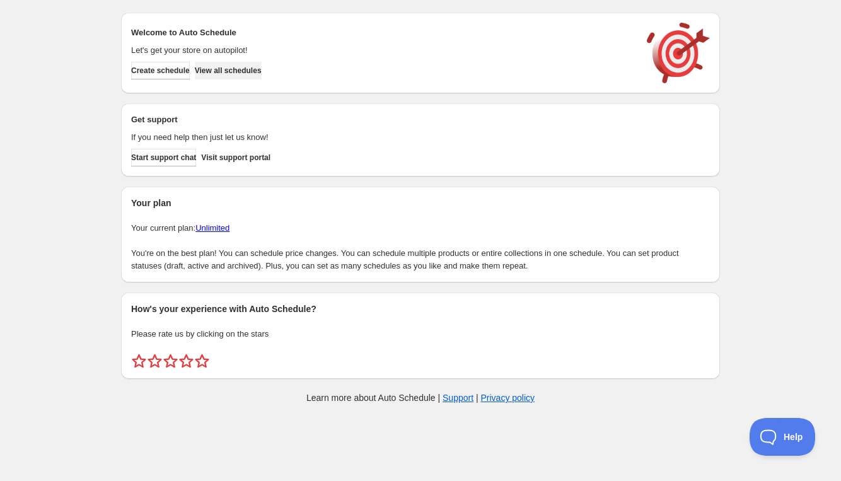
click at [261, 76] on button "View all schedules" at bounding box center [228, 71] width 67 height 18
